Goal: Transaction & Acquisition: Purchase product/service

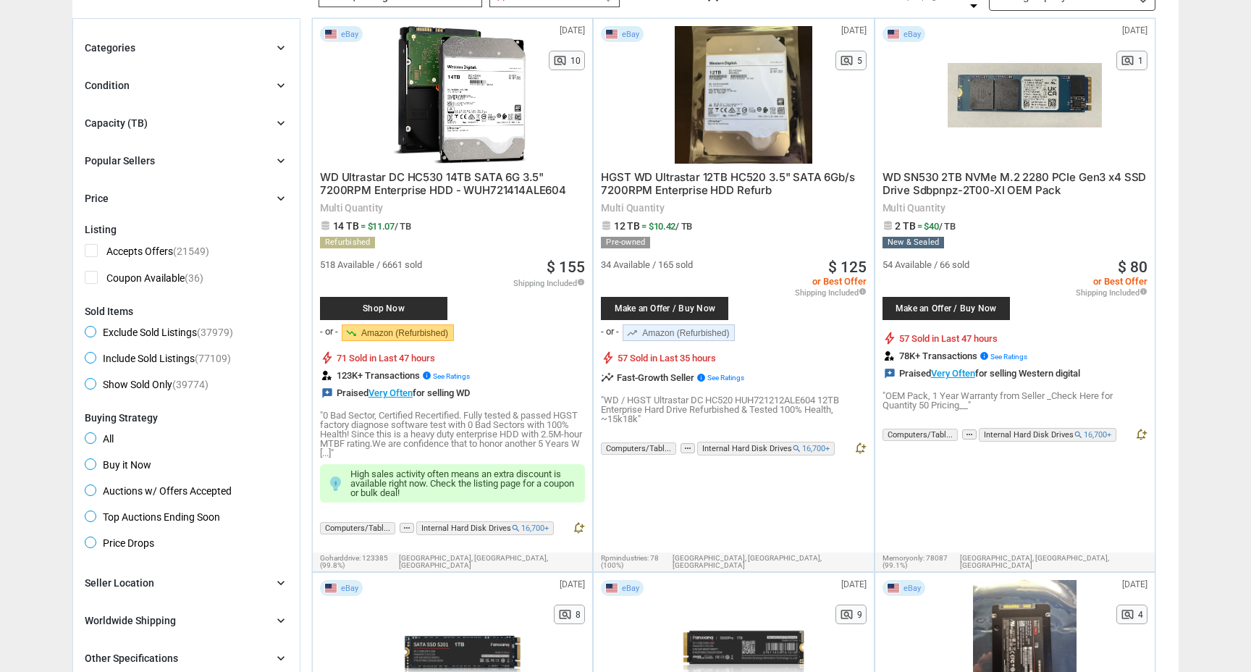
scroll to position [140, 0]
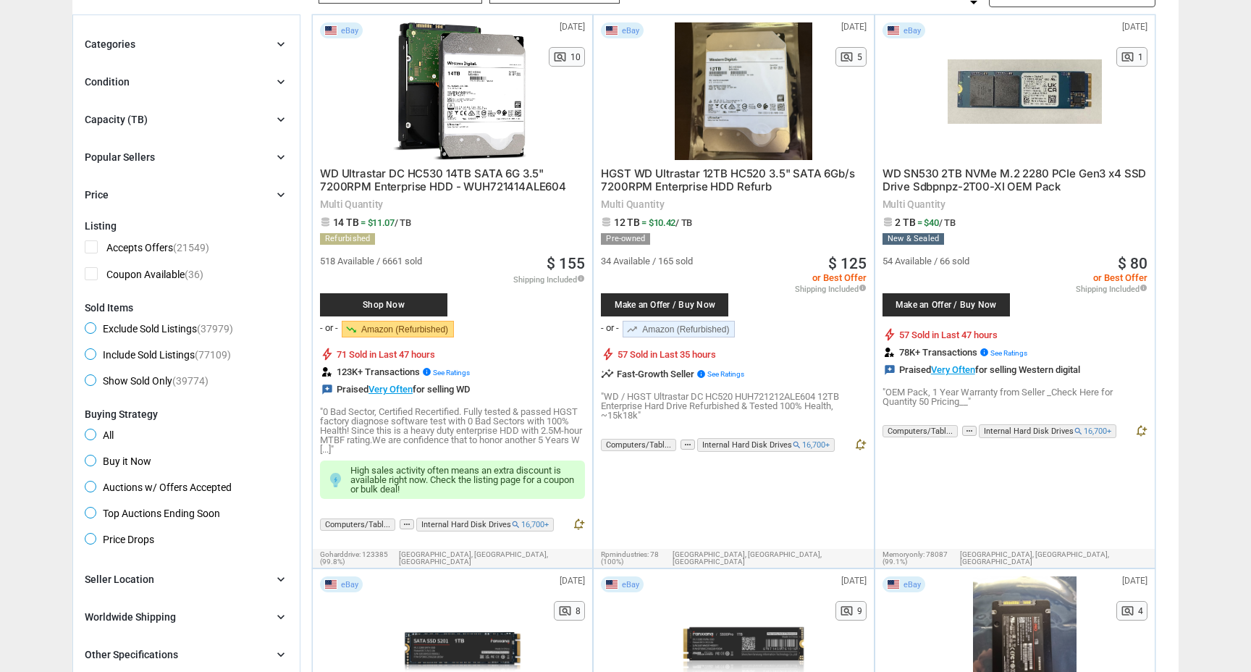
click at [510, 423] on p ""0 Bad Sector, Certified Recertified. Fully tested & passed HGST factory diagno…" at bounding box center [452, 430] width 265 height 47
click at [398, 426] on p ""0 Bad Sector, Certified Recertified. Fully tested & passed HGST factory diagno…" at bounding box center [452, 430] width 265 height 47
click at [479, 434] on p ""0 Bad Sector, Certified Recertified. Fully tested & passed HGST factory diagno…" at bounding box center [452, 430] width 265 height 47
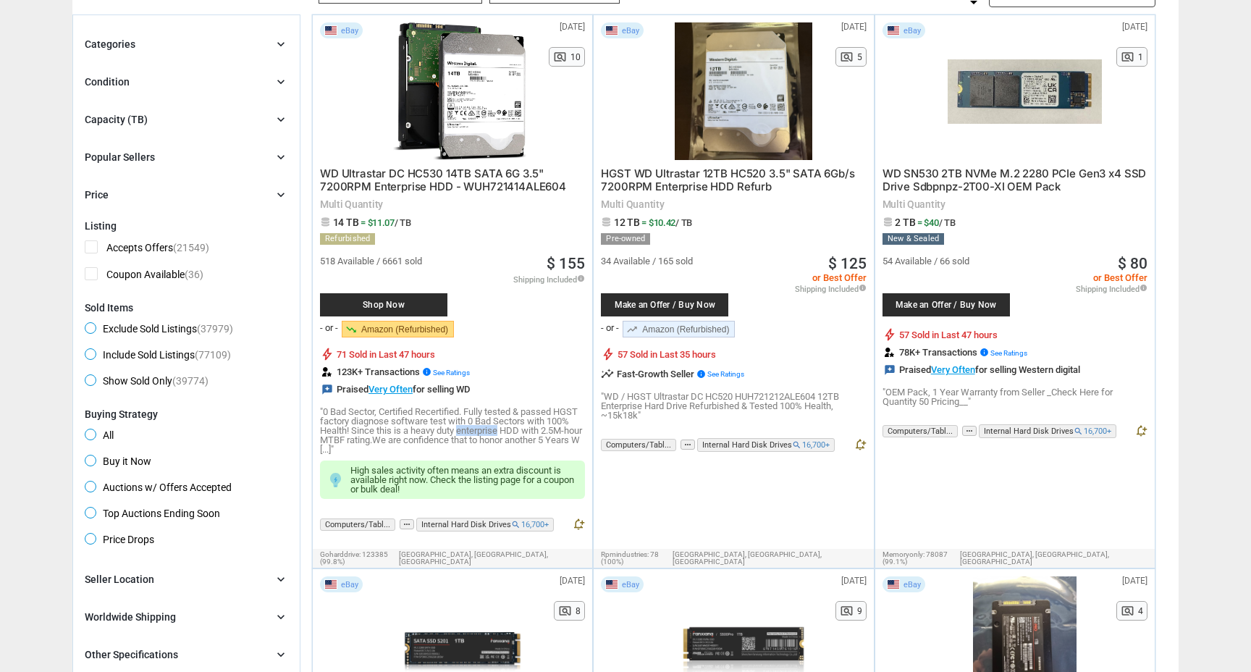
click at [342, 438] on p ""0 Bad Sector, Certified Recertified. Fully tested & passed HGST factory diagno…" at bounding box center [452, 430] width 265 height 47
click at [434, 444] on p ""0 Bad Sector, Certified Recertified. Fully tested & passed HGST factory diagno…" at bounding box center [452, 430] width 265 height 47
click at [455, 470] on p "High sales activity often means an extra discount is available right now. Check…" at bounding box center [463, 479] width 227 height 28
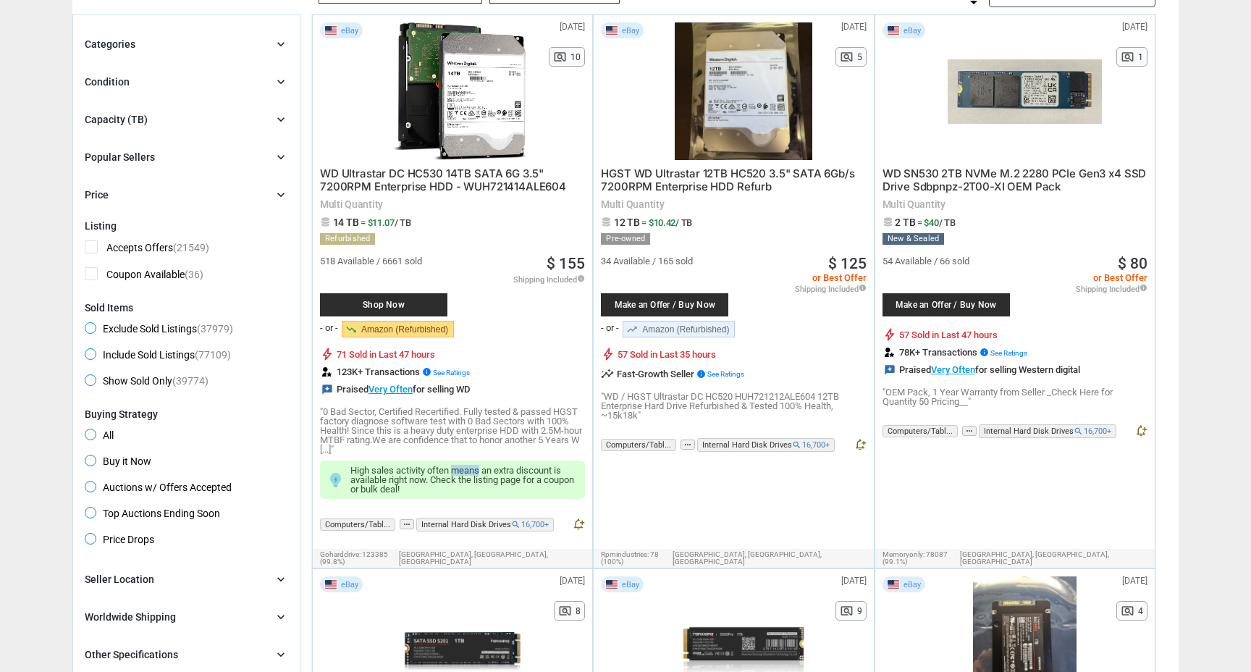
click at [455, 470] on p "High sales activity often means an extra discount is available right now. Check…" at bounding box center [463, 479] width 227 height 28
click at [434, 436] on p ""0 Bad Sector, Certified Recertified. Fully tested & passed HGST factory diagno…" at bounding box center [452, 430] width 265 height 47
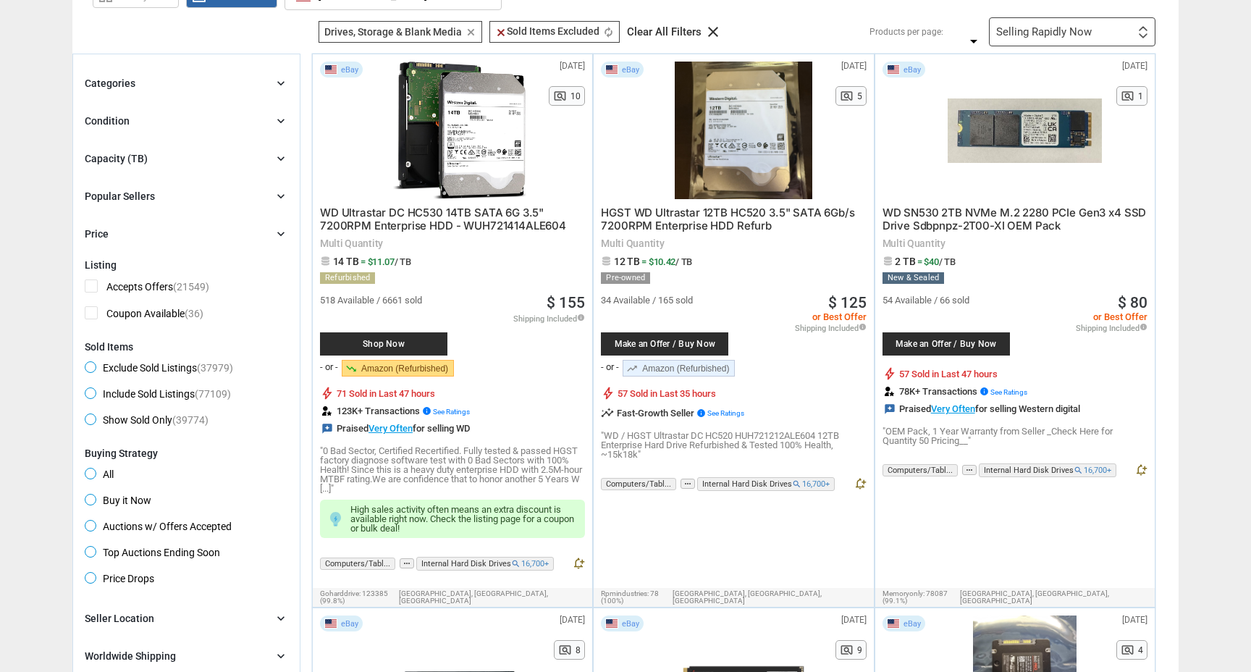
scroll to position [95, 0]
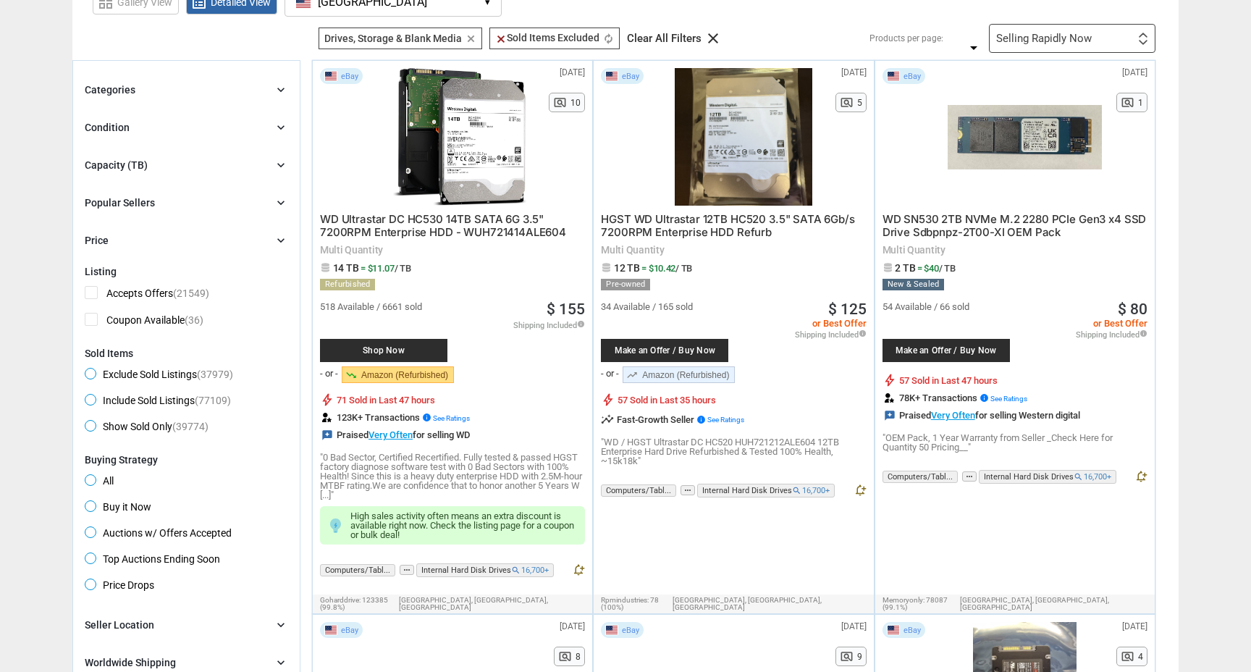
click at [414, 353] on span "Shop Now" at bounding box center [383, 350] width 113 height 9
click at [753, 537] on div "eBay [DATE] N/A pageview 5 HGST WD Ultrastar 12TB HC520 3.5" SATA 6Gb/s 7200RPM…" at bounding box center [733, 337] width 281 height 554
